Goal: Task Accomplishment & Management: Use online tool/utility

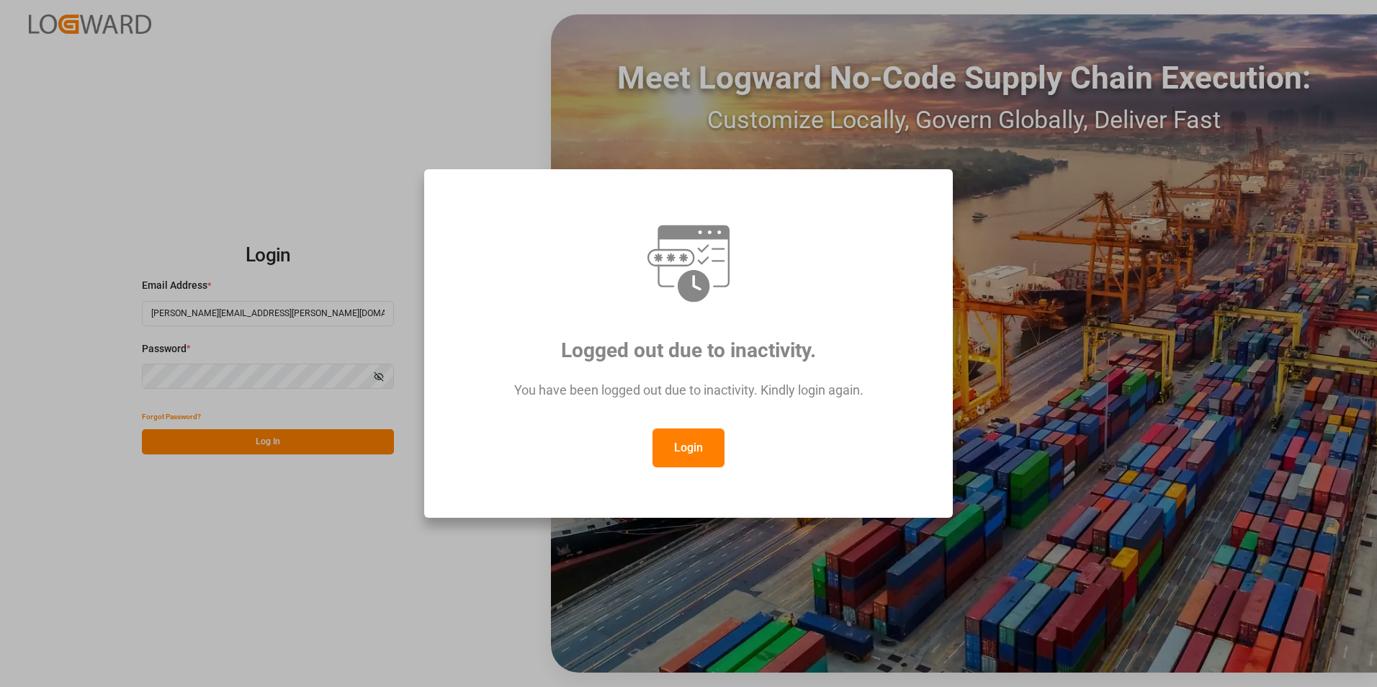
click at [682, 440] on button "Login" at bounding box center [688, 448] width 72 height 39
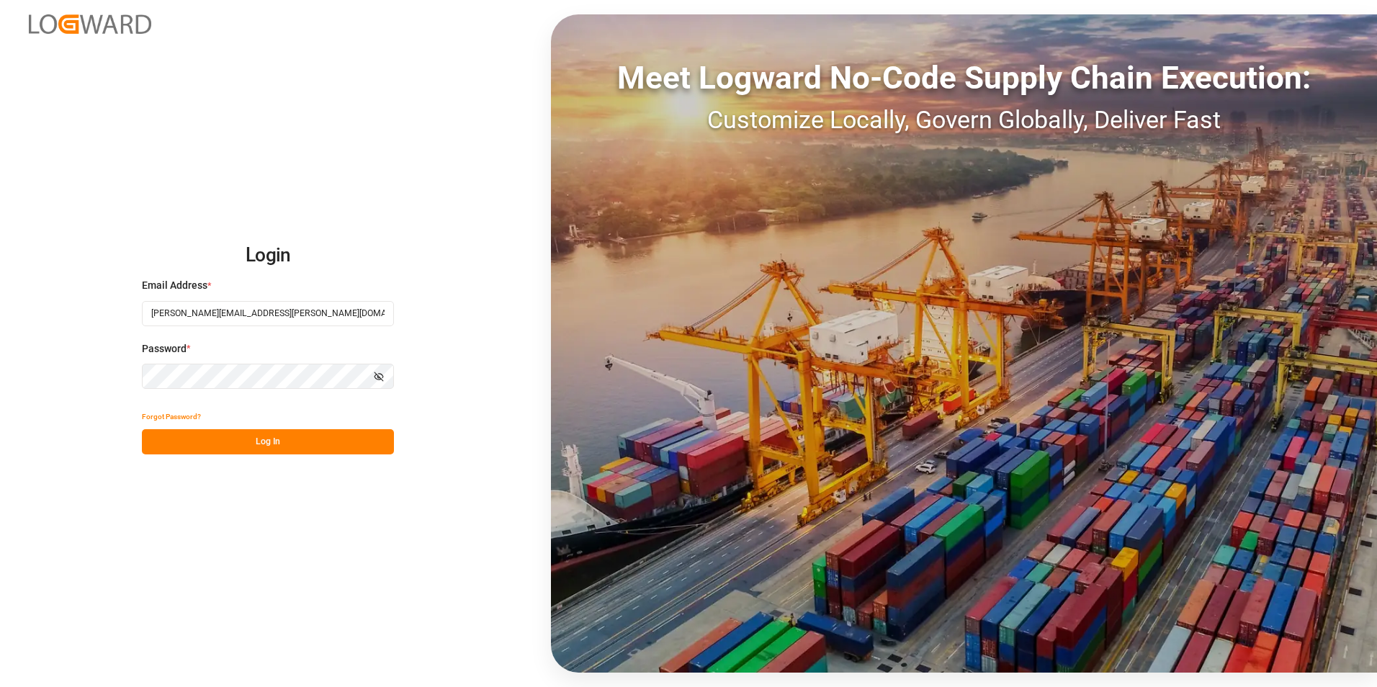
click at [300, 433] on button "Log In" at bounding box center [268, 441] width 252 height 25
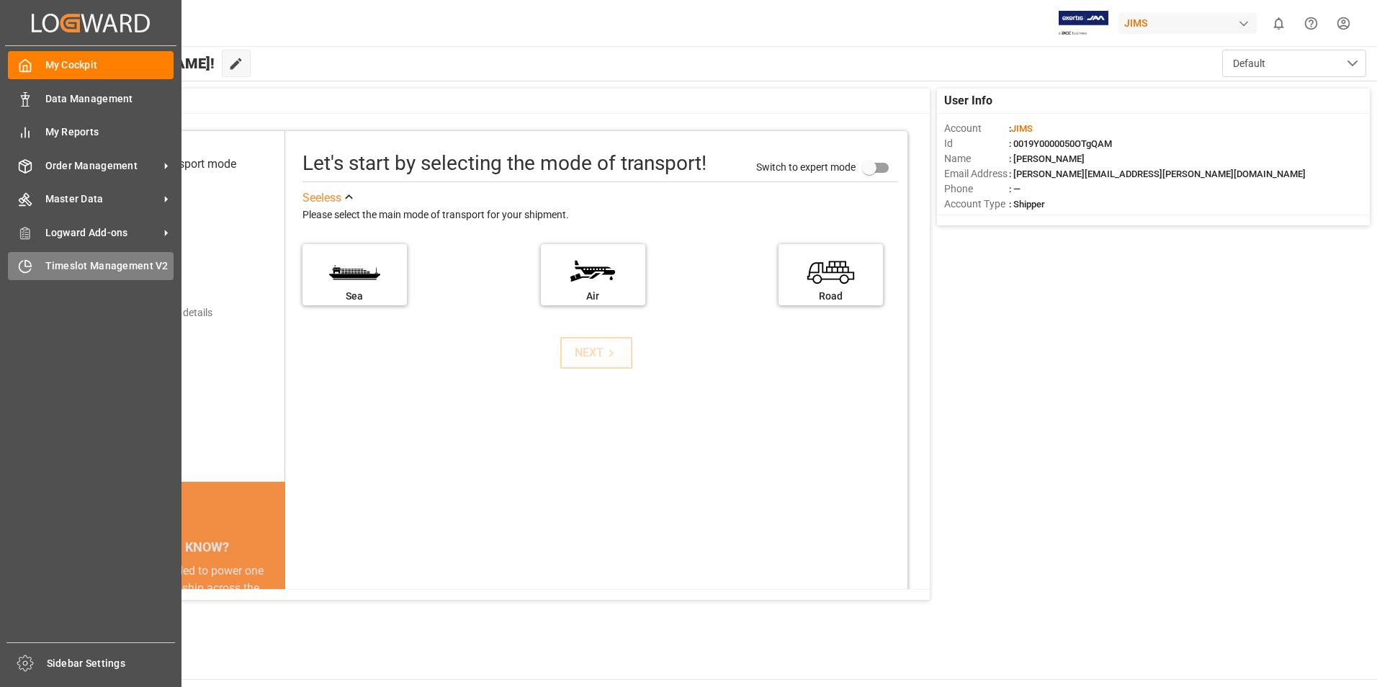
click at [80, 271] on span "Timeslot Management V2" at bounding box center [109, 266] width 129 height 15
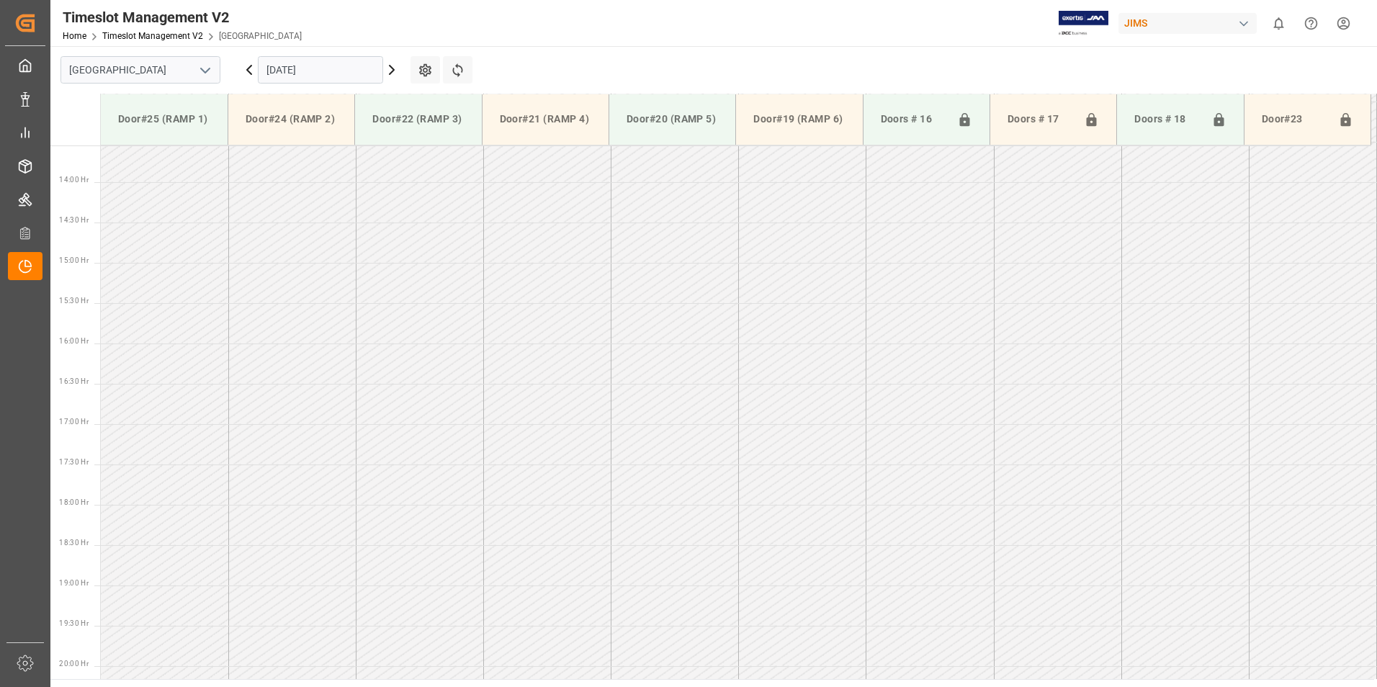
scroll to position [1121, 0]
